Goal: Information Seeking & Learning: Learn about a topic

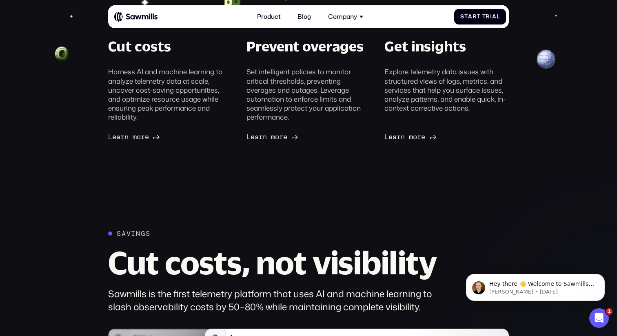
scroll to position [219, 0]
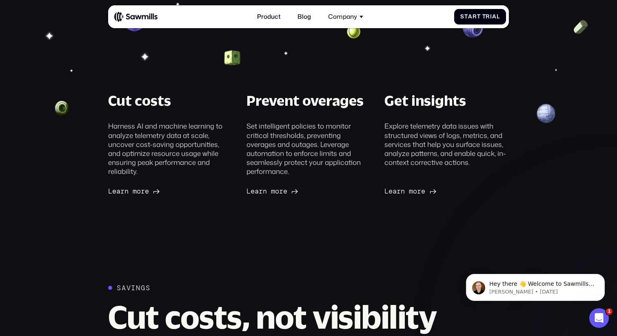
click at [124, 193] on span "r" at bounding box center [122, 191] width 4 height 8
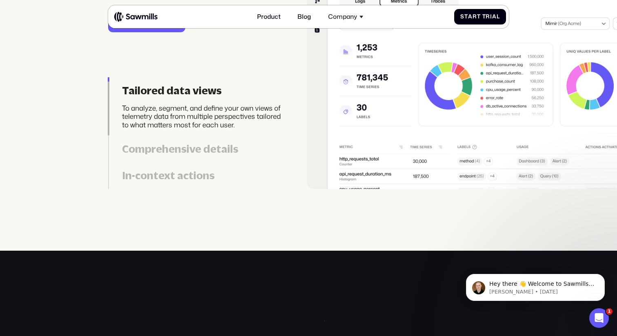
scroll to position [1892, 0]
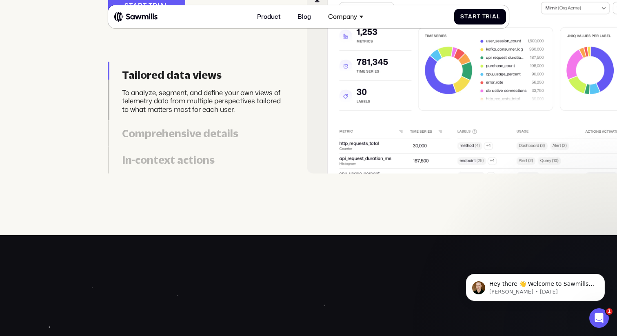
click at [208, 138] on div "Comprehensive details" at bounding box center [204, 133] width 164 height 13
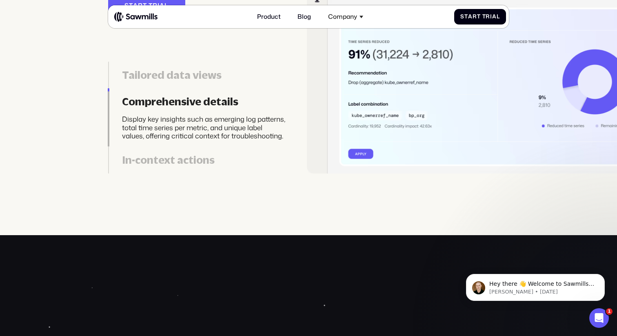
click at [194, 156] on div "In-context actions" at bounding box center [204, 160] width 164 height 13
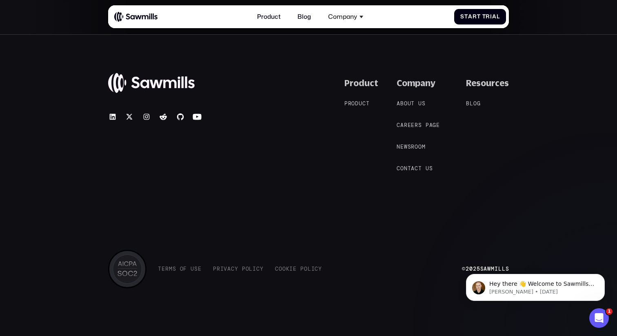
scroll to position [3547, 0]
click at [512, 176] on div "© 2025 Sawmills Product P r o d u c t P r o d u c t Company A b o u t u s A b o…" at bounding box center [308, 185] width 617 height 302
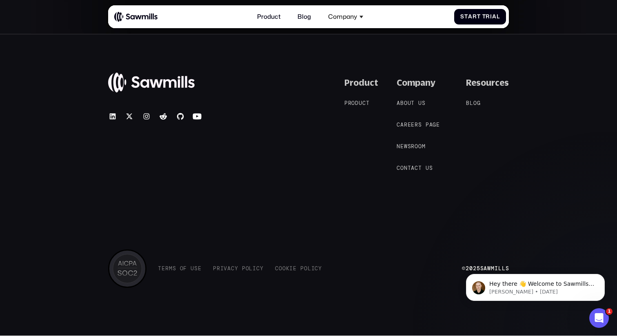
scroll to position [3547, 0]
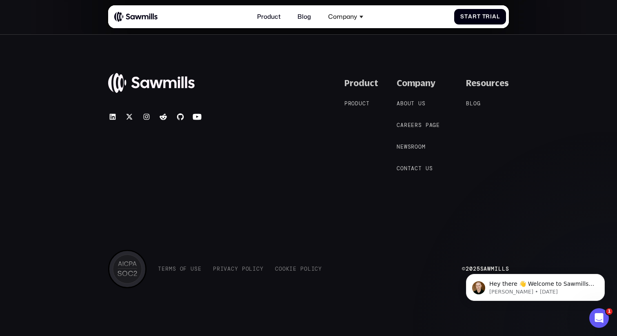
click at [378, 194] on div "© 2025 Sawmills Product P r o d u c t P r o d u c t Company A b o u t u s A b o…" at bounding box center [308, 183] width 401 height 210
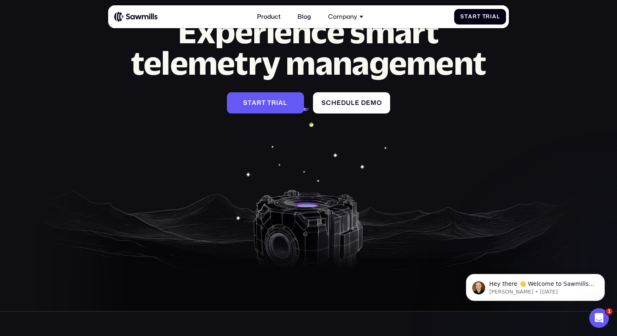
scroll to position [3175, 0]
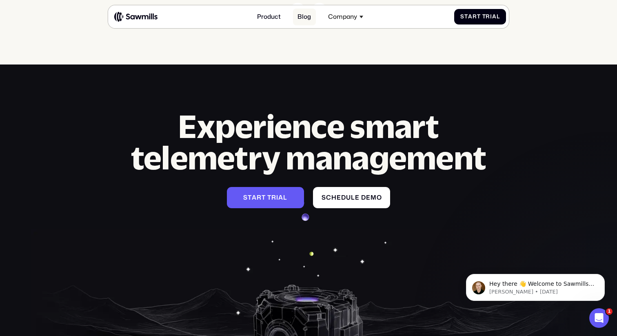
click at [301, 19] on link "Blog" at bounding box center [304, 17] width 23 height 17
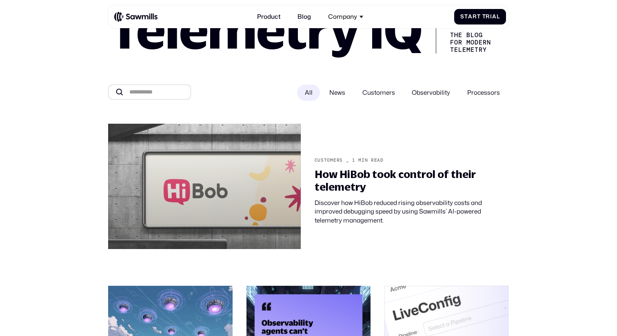
scroll to position [74, 0]
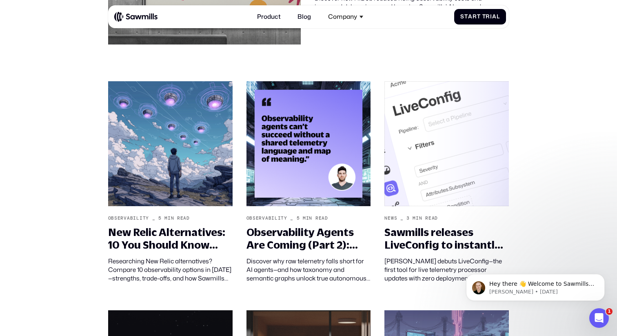
scroll to position [290, 0]
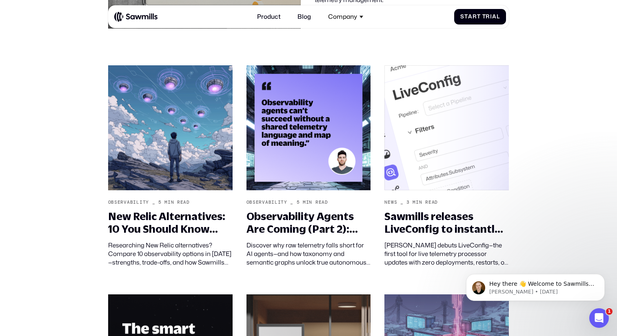
click at [71, 218] on section "Telemetry IQ The Blog for Modern telemetry All News Customers Observability Pro…" at bounding box center [308, 253] width 617 height 1046
click at [65, 191] on section "Telemetry IQ The Blog for Modern telemetry All News Customers Observability Pro…" at bounding box center [308, 253] width 617 height 1046
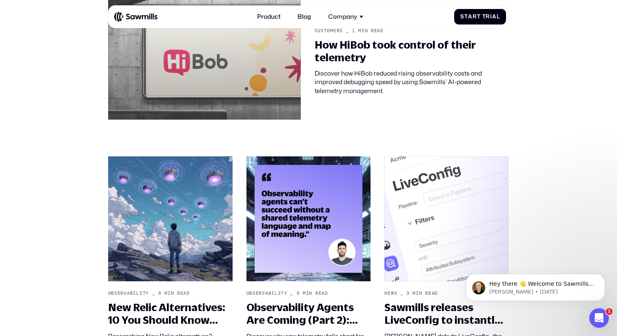
scroll to position [0, 0]
